Goal: Transaction & Acquisition: Download file/media

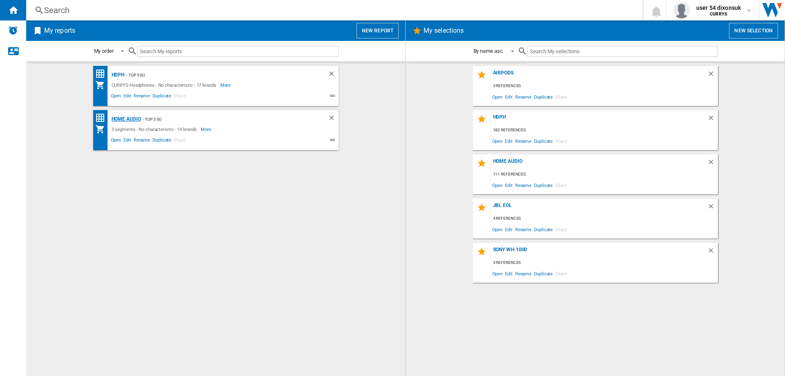
click at [121, 119] on div "Home Audio" at bounding box center [125, 119] width 31 height 10
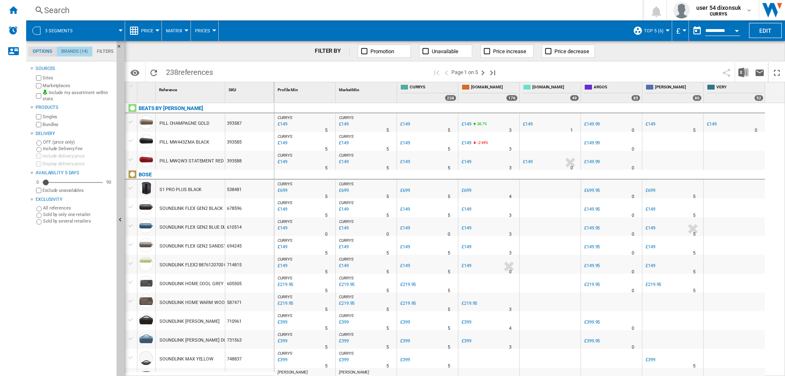
click at [79, 49] on md-tab-item "Brands (14)" at bounding box center [75, 52] width 36 height 10
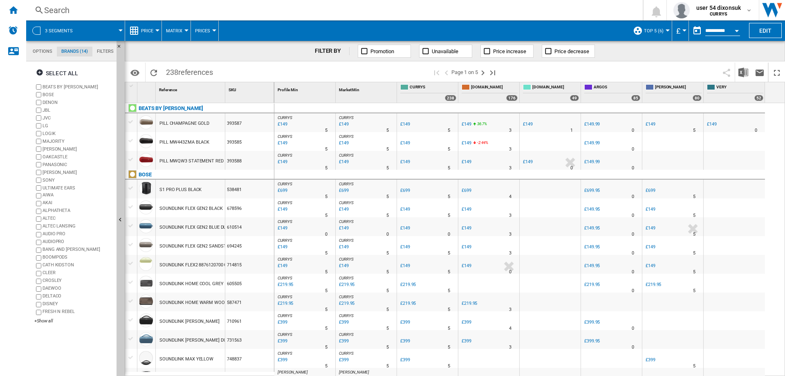
click at [53, 86] on label "BEATS BY DRE" at bounding box center [78, 87] width 71 height 6
click at [50, 92] on label "BOSE" at bounding box center [78, 95] width 71 height 6
click at [49, 101] on label "DENON" at bounding box center [78, 102] width 71 height 6
click at [51, 119] on label "JVC" at bounding box center [78, 118] width 71 height 6
click at [48, 125] on label "LG" at bounding box center [78, 126] width 71 height 6
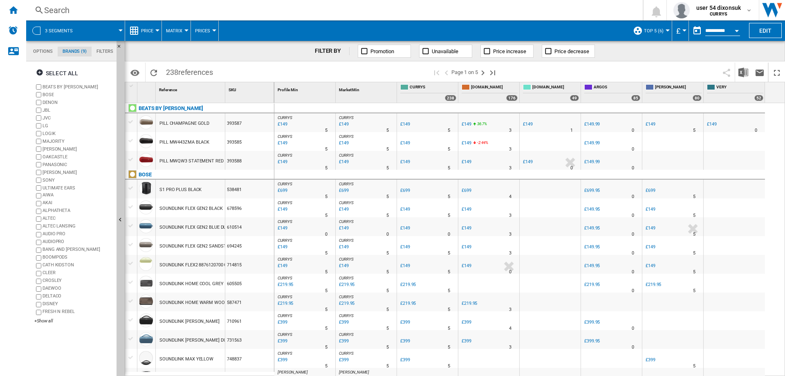
click at [50, 132] on label "LOGIK" at bounding box center [78, 133] width 71 height 6
click at [50, 139] on label "MAJORITY" at bounding box center [78, 141] width 71 height 6
click at [51, 148] on label "MARSHALL" at bounding box center [78, 149] width 71 height 6
click at [52, 155] on label "OAKCASTLE" at bounding box center [78, 157] width 71 height 6
click at [56, 164] on label "PANASONIC" at bounding box center [78, 165] width 71 height 6
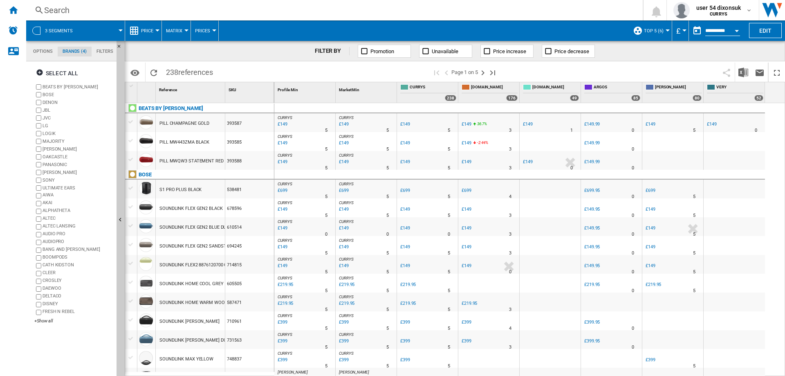
click at [54, 170] on label "ROBERTS" at bounding box center [78, 172] width 71 height 6
click at [52, 181] on label "SONY" at bounding box center [78, 180] width 71 height 6
click at [54, 188] on label "ULTIMATE EARS" at bounding box center [78, 188] width 71 height 6
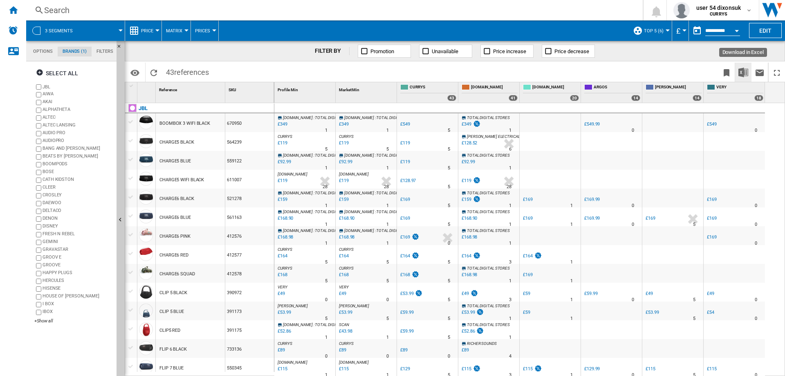
click at [746, 72] on img "Download in Excel" at bounding box center [743, 72] width 10 height 10
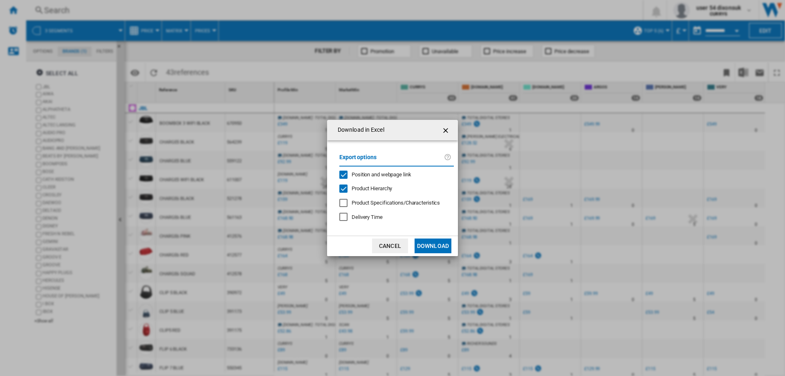
click at [377, 188] on span "Product Hierarchy" at bounding box center [372, 188] width 40 height 6
click at [426, 246] on button "Download" at bounding box center [433, 245] width 37 height 15
